Goal: Task Accomplishment & Management: Manage account settings

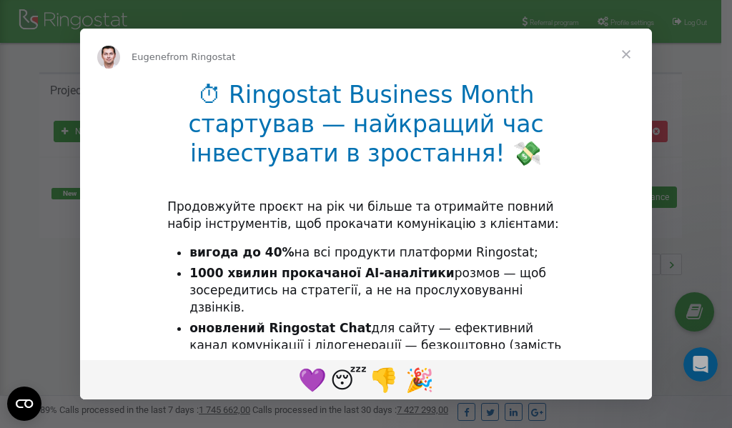
click at [295, 296] on li "1000 хвилин прокачаної AI-аналітики розмов — щоб зосередитись на стратегії, а н…" at bounding box center [376, 290] width 375 height 51
click at [615, 18] on div "Intercom messenger" at bounding box center [366, 214] width 732 height 428
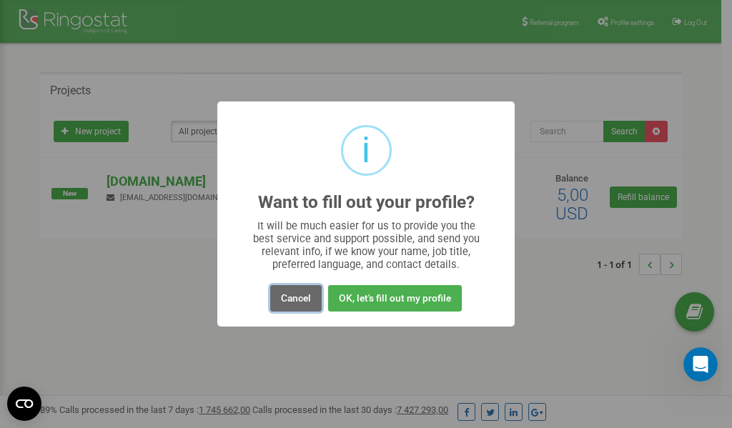
click at [299, 302] on button "Cancel" at bounding box center [295, 298] width 51 height 26
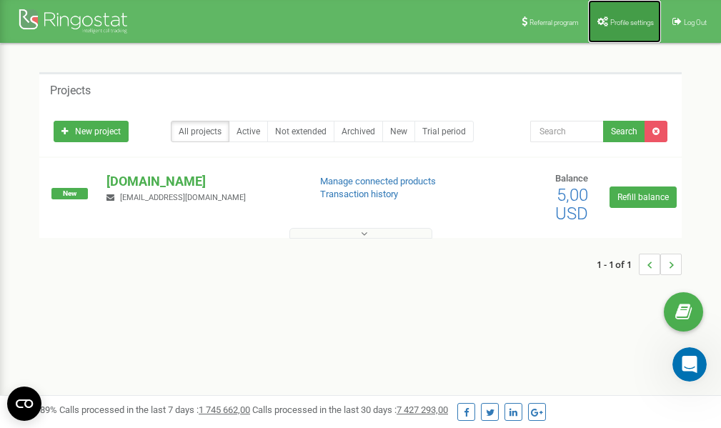
click at [629, 19] on span "Profile settings" at bounding box center [632, 23] width 44 height 8
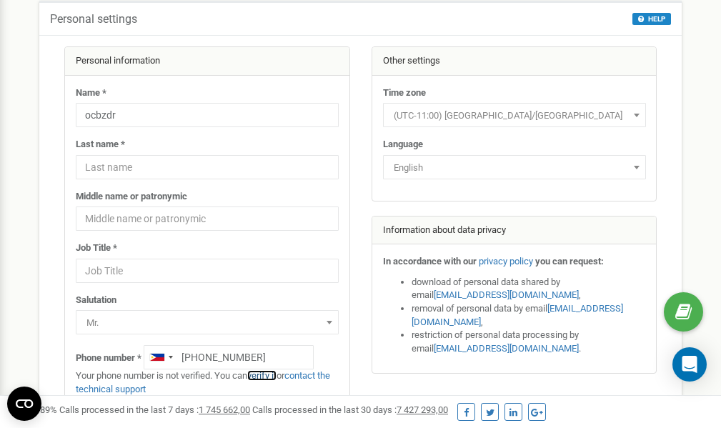
click at [268, 376] on link "verify it" at bounding box center [261, 375] width 29 height 11
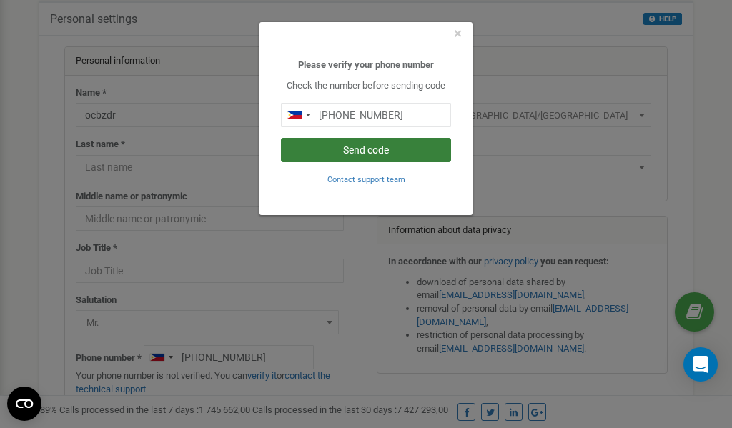
click at [371, 153] on button "Send code" at bounding box center [366, 150] width 170 height 24
